Goal: Use online tool/utility

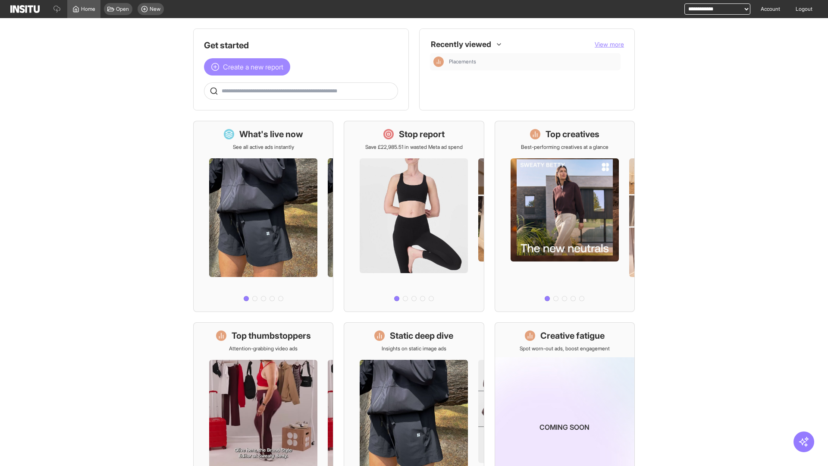
click at [249, 67] on span "Create a new report" at bounding box center [253, 67] width 60 height 10
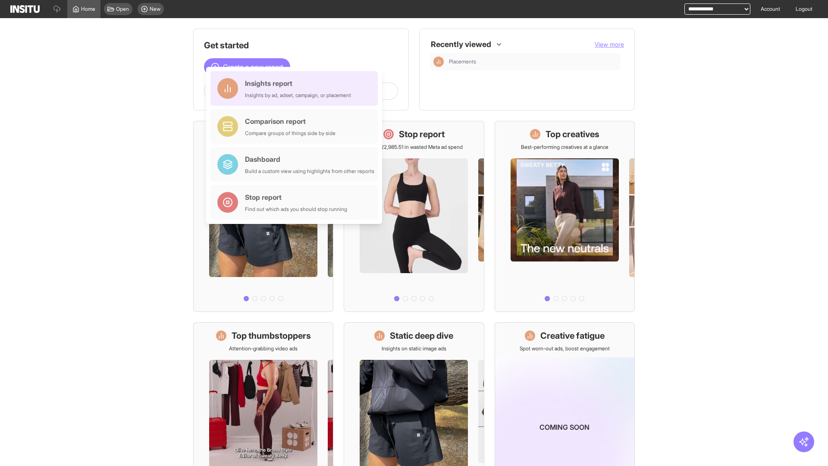
click at [296, 88] on div "Insights report Insights by ad, adset, campaign, or placement" at bounding box center [298, 88] width 106 height 21
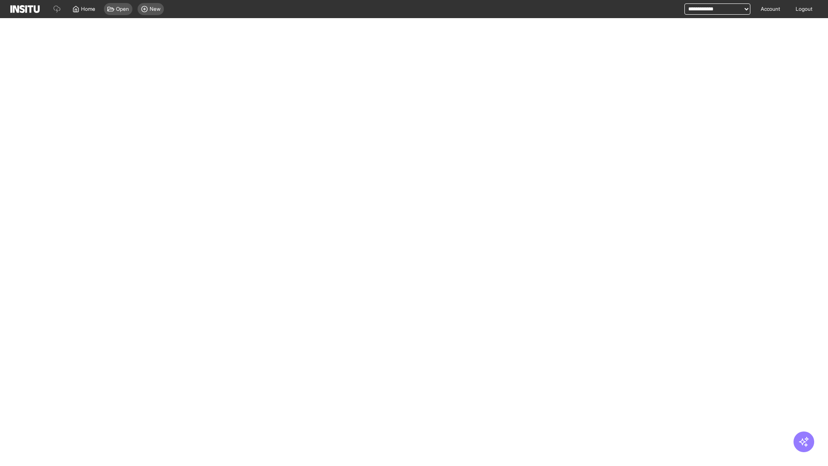
select select "**"
